Goal: Task Accomplishment & Management: Use online tool/utility

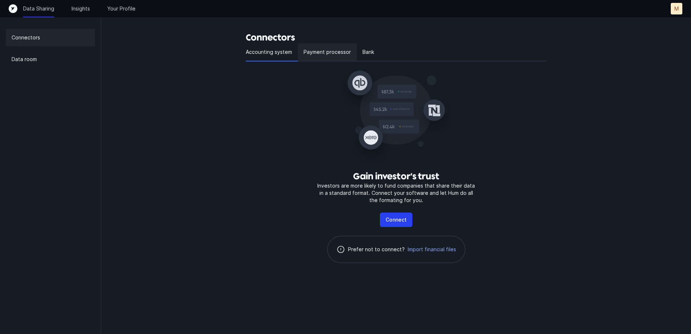
click at [308, 54] on p "Payment processor" at bounding box center [326, 52] width 47 height 9
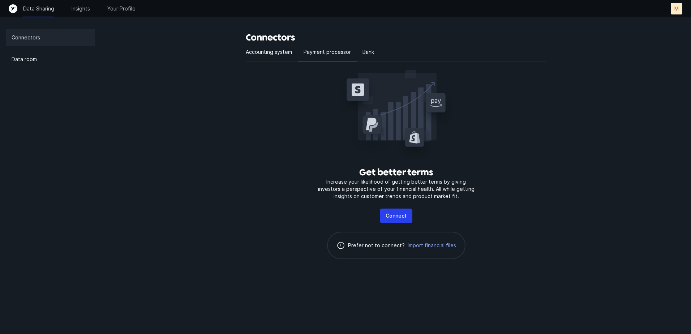
click at [28, 37] on p "Connectors" at bounding box center [26, 37] width 29 height 9
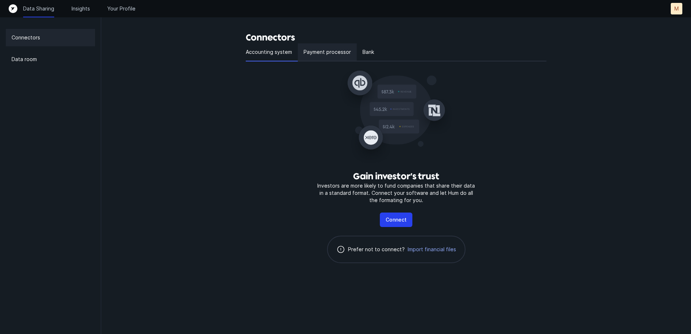
click at [310, 51] on p "Payment processor" at bounding box center [326, 52] width 47 height 9
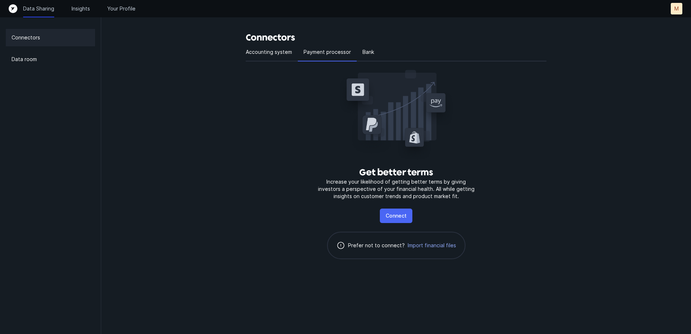
click at [401, 217] on p "Connect" at bounding box center [395, 215] width 21 height 9
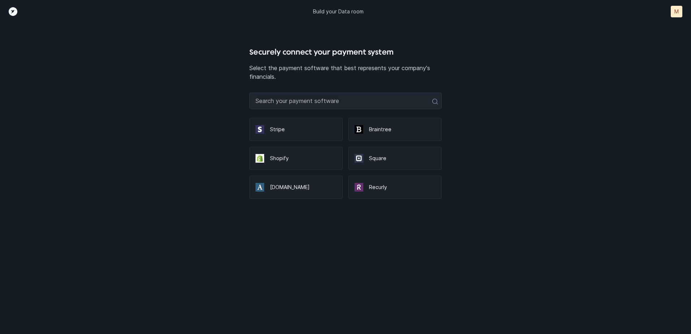
click at [286, 131] on p "Stripe" at bounding box center [303, 129] width 66 height 7
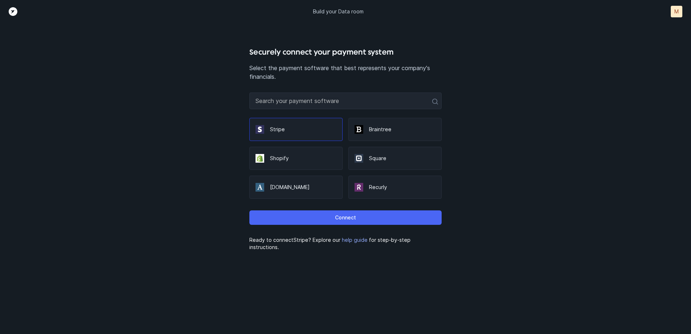
click at [340, 213] on button "Connect" at bounding box center [345, 217] width 192 height 14
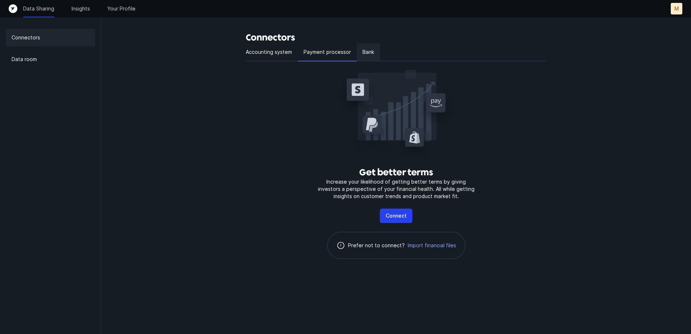
click at [371, 54] on p "Bank" at bounding box center [368, 52] width 12 height 9
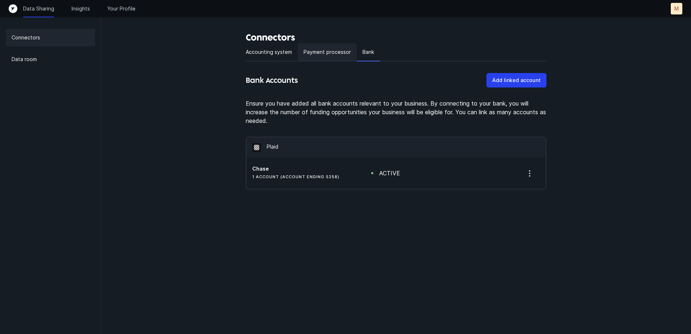
click at [321, 50] on p "Payment processor" at bounding box center [326, 52] width 47 height 9
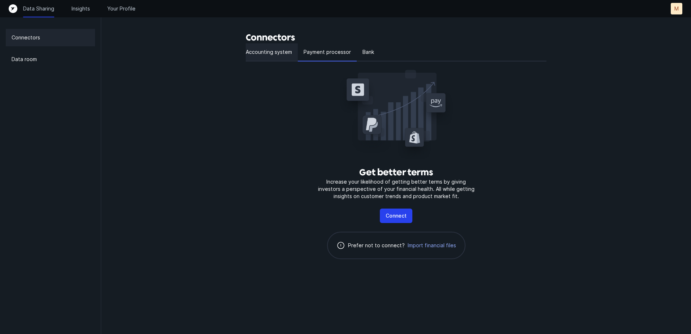
click at [275, 46] on div "Accounting system" at bounding box center [272, 52] width 52 height 18
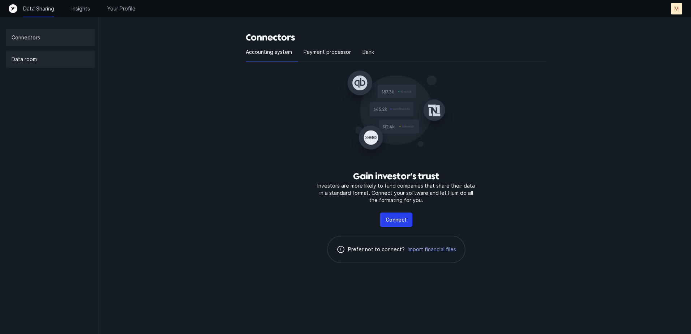
click at [25, 59] on p "Data room" at bounding box center [24, 59] width 25 height 9
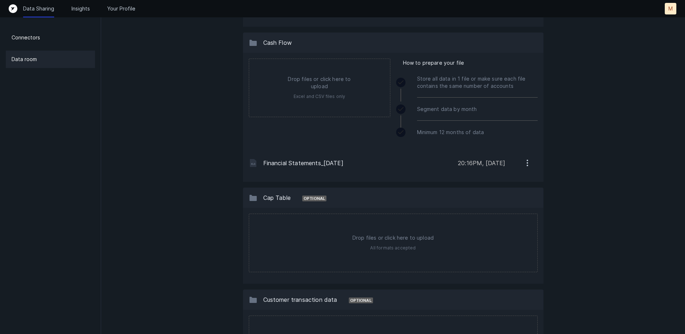
scroll to position [526, 0]
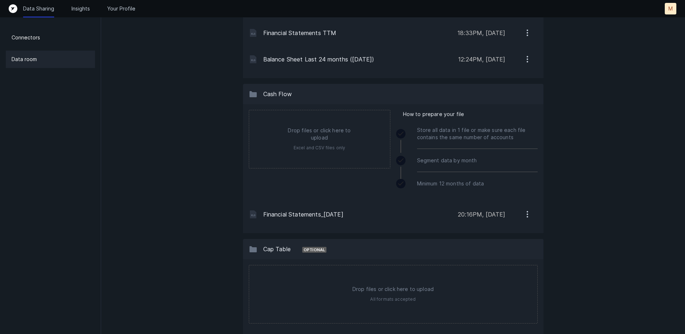
click at [299, 214] on p "Financial Statements_[DATE]" at bounding box center [357, 214] width 189 height 9
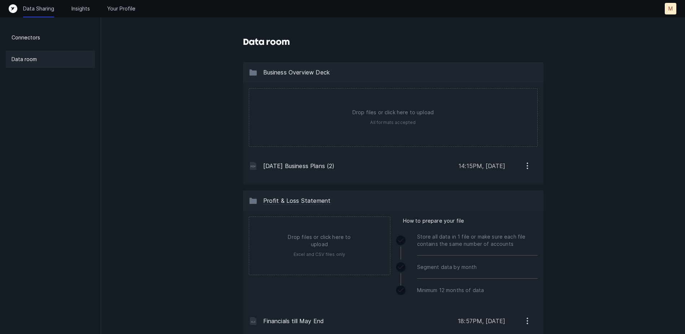
scroll to position [0, 0]
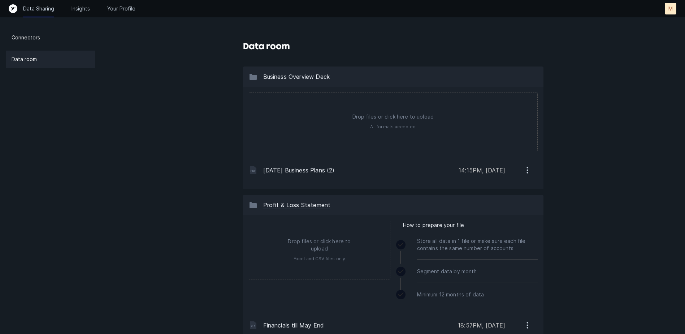
click at [670, 8] on p "M" at bounding box center [671, 8] width 4 height 7
click at [649, 25] on p "Settings" at bounding box center [654, 23] width 22 height 9
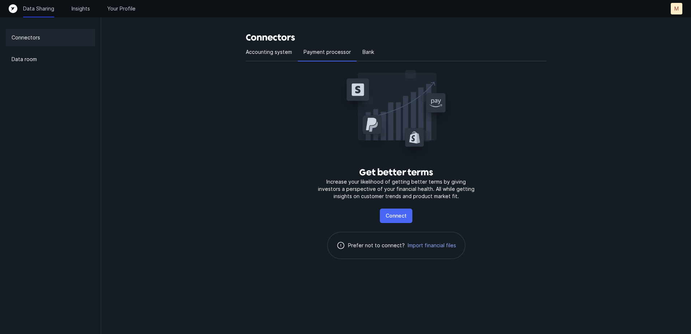
click at [402, 220] on p "Connect" at bounding box center [395, 215] width 21 height 9
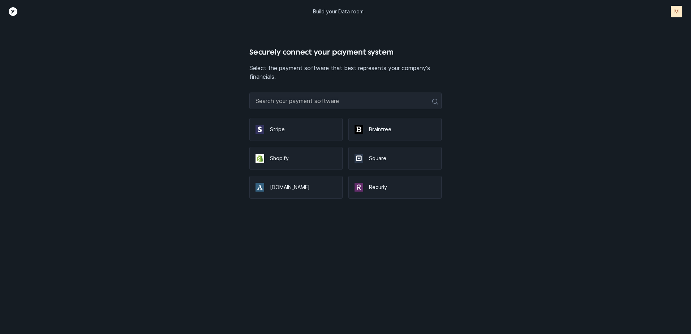
click at [301, 125] on div "Stripe" at bounding box center [295, 129] width 93 height 23
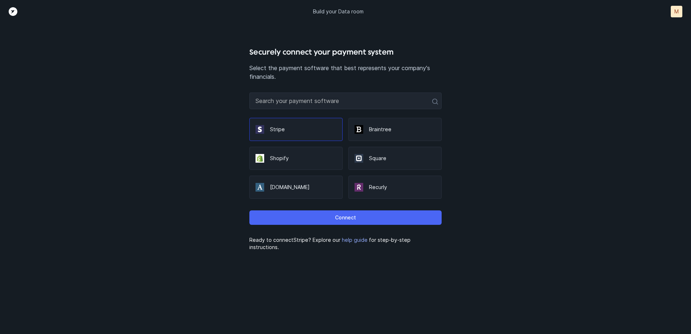
click at [346, 216] on p "Connect" at bounding box center [345, 217] width 21 height 9
